Goal: Task Accomplishment & Management: Complete application form

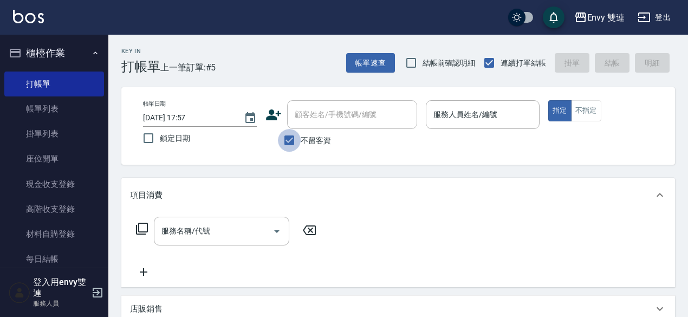
click at [296, 131] on input "不留客資" at bounding box center [289, 140] width 23 height 23
checkbox input "false"
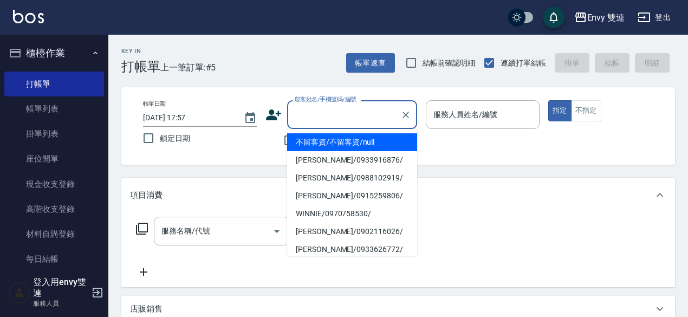
click at [311, 119] on input "顧客姓名/手機號碼/編號" at bounding box center [344, 114] width 104 height 19
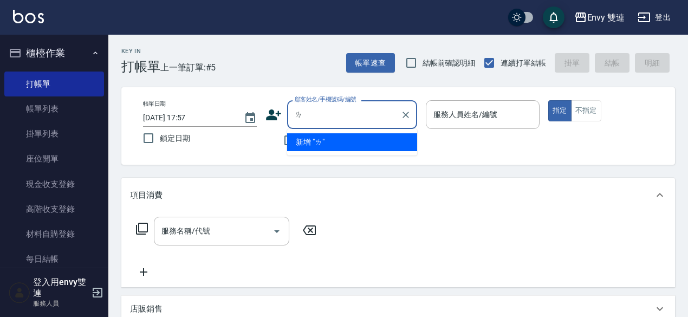
type input "ㄌˋ"
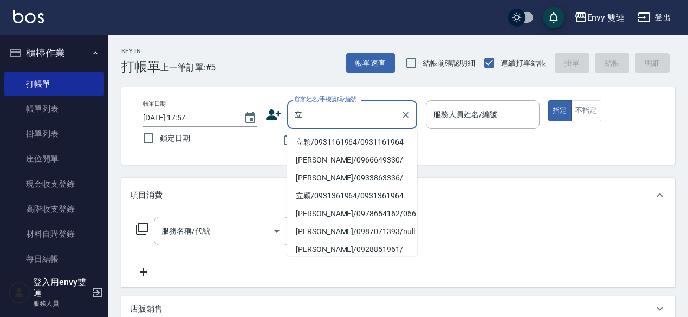
click at [318, 139] on li "立穎/0931161964/0931161964" at bounding box center [352, 142] width 130 height 18
type input "立穎/0931161964/0931161964"
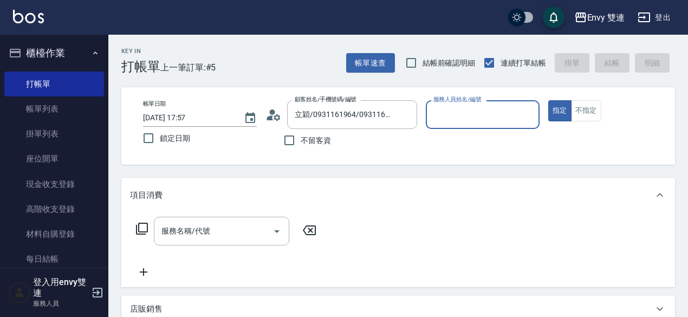
type input "Zoe-9"
click at [235, 243] on div "服務名稱/代號" at bounding box center [221, 231] width 135 height 29
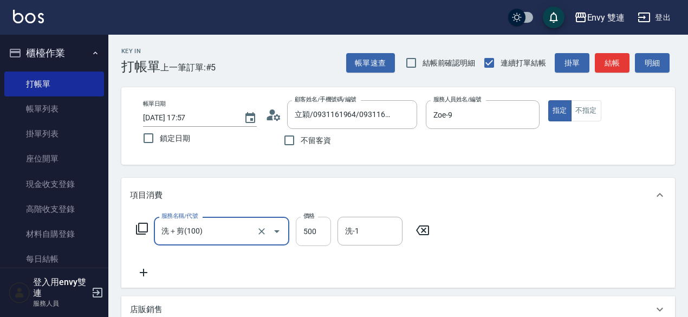
type input "洗＋剪(100)"
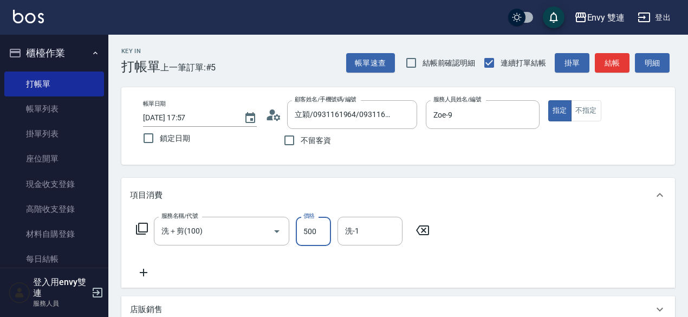
click at [309, 226] on input "500" at bounding box center [313, 231] width 35 height 29
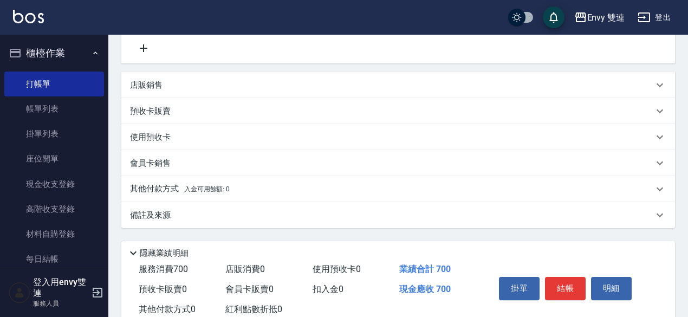
scroll to position [228, 0]
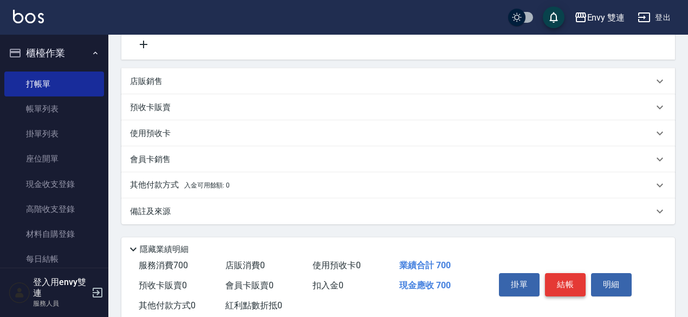
type input "700"
click at [570, 279] on button "結帳" at bounding box center [565, 284] width 41 height 23
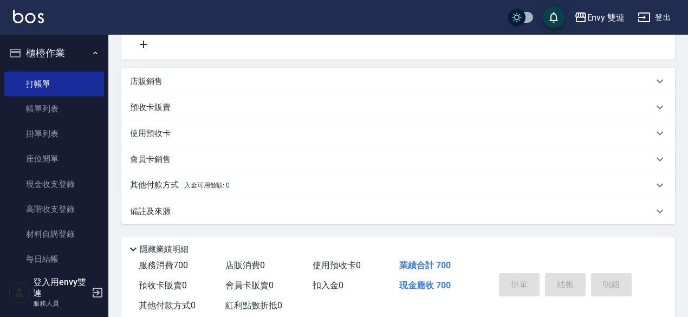
type input "[DATE] 18:30"
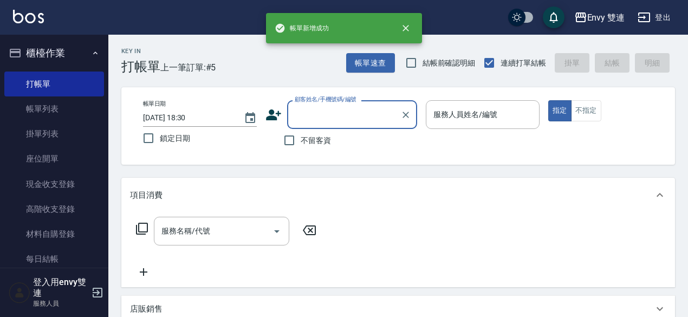
scroll to position [0, 0]
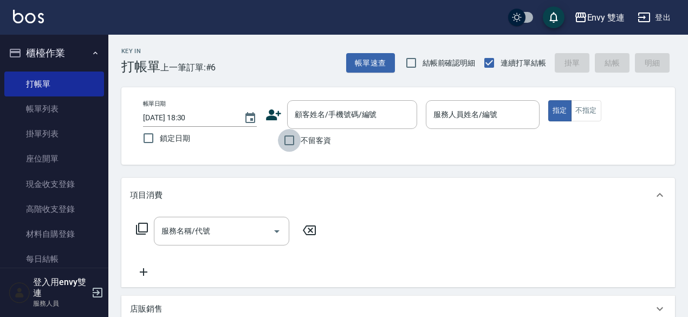
click at [284, 135] on input "不留客資" at bounding box center [289, 140] width 23 height 23
checkbox input "true"
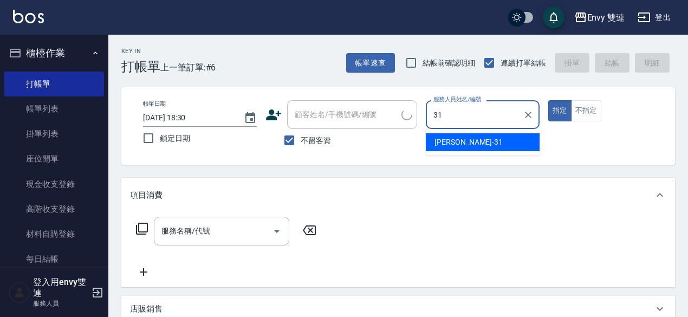
type input "Lina-31"
type button "true"
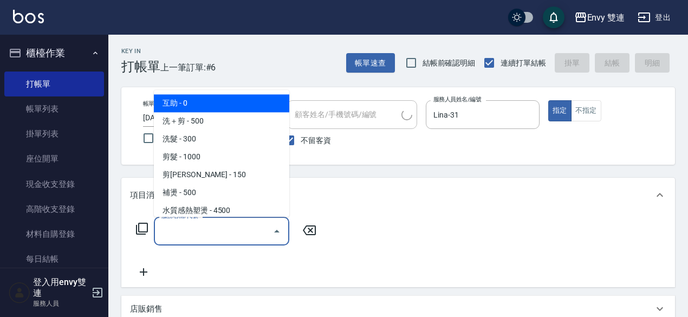
click at [210, 239] on input "服務名稱/代號" at bounding box center [213, 230] width 109 height 19
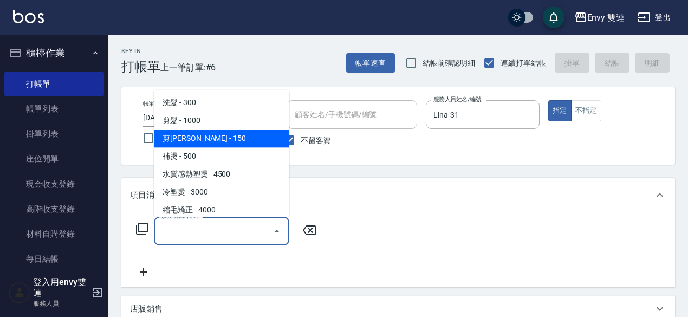
scroll to position [37, 0]
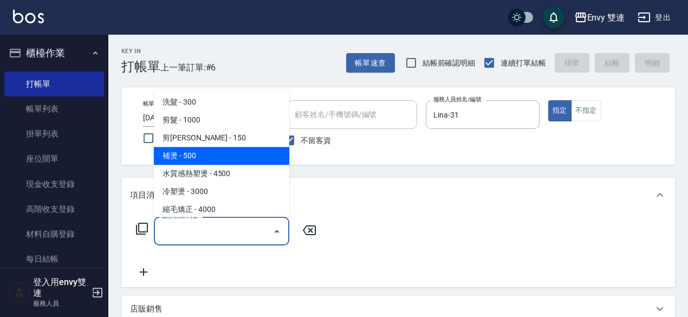
click at [193, 156] on span "補燙 - 500" at bounding box center [221, 156] width 135 height 18
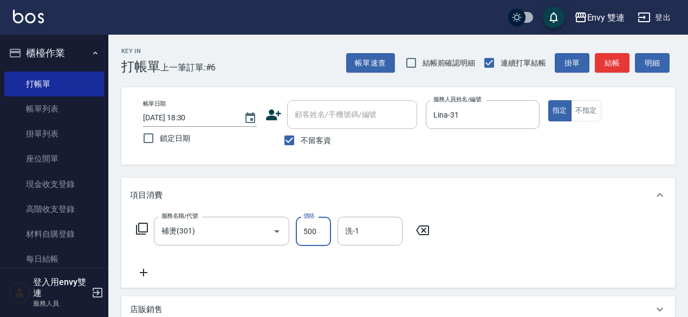
click at [315, 236] on input "500" at bounding box center [313, 231] width 35 height 29
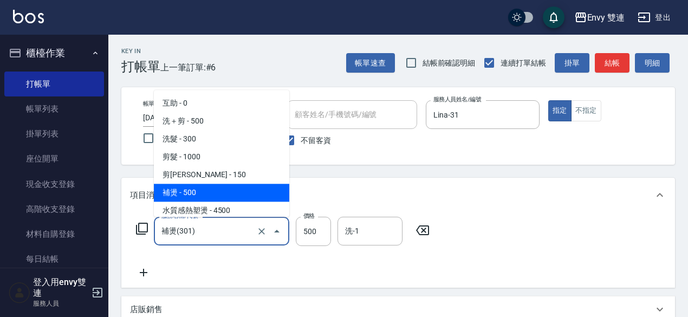
click at [236, 229] on input "補燙(301)" at bounding box center [206, 230] width 95 height 19
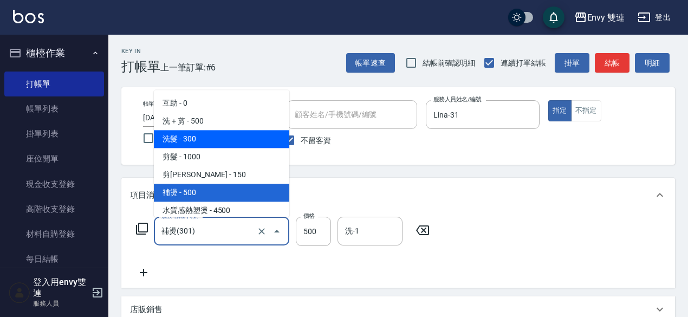
click at [246, 132] on span "洗髮 - 300" at bounding box center [221, 139] width 135 height 18
type input "洗髮(101)"
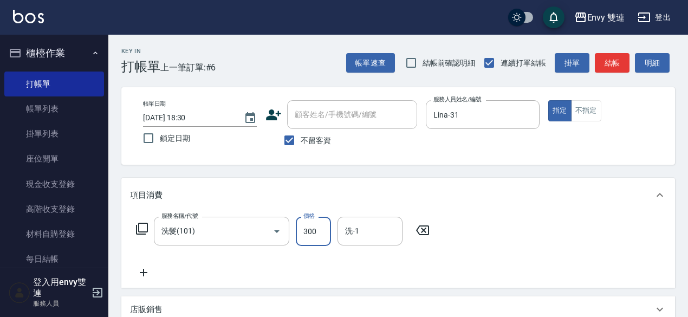
click at [328, 231] on input "300" at bounding box center [313, 231] width 35 height 29
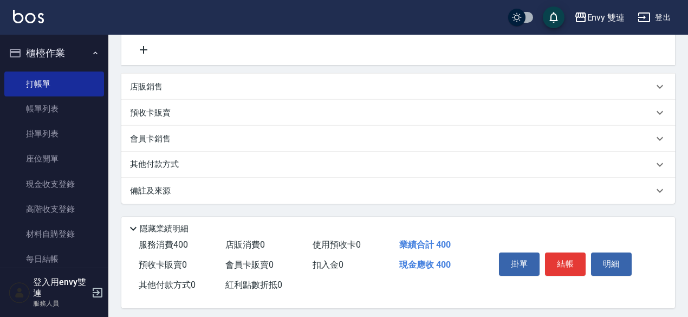
scroll to position [231, 0]
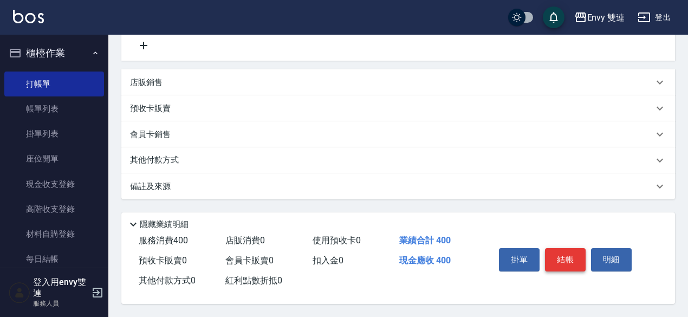
type input "400"
click at [553, 250] on button "結帳" at bounding box center [565, 259] width 41 height 23
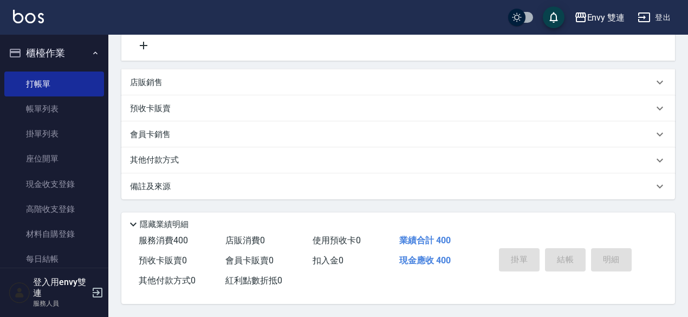
type input "[DATE] 18:58"
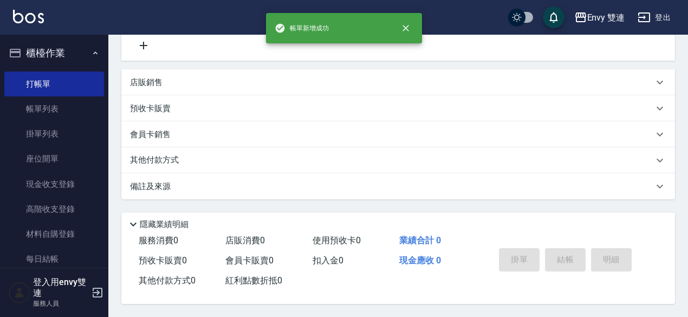
scroll to position [0, 0]
